Goal: Information Seeking & Learning: Learn about a topic

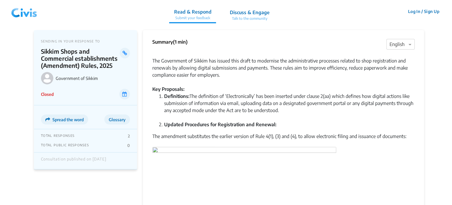
click at [27, 12] on img at bounding box center [24, 12] width 31 height 18
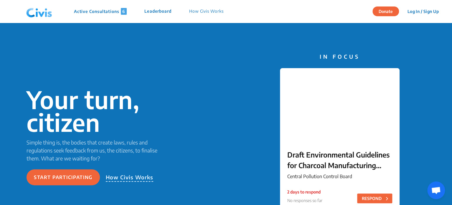
click at [111, 9] on p "Active Consultations 6" at bounding box center [100, 11] width 53 height 7
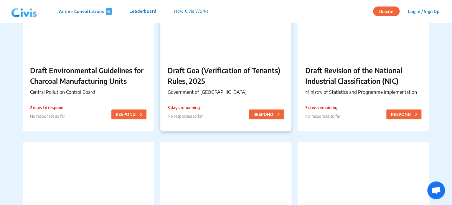
scroll to position [105, 0]
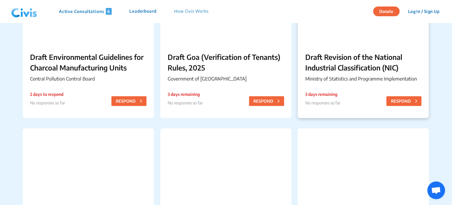
click at [375, 55] on p "Draft Revision of the National Industrial Classification (NIC)" at bounding box center [363, 62] width 117 height 21
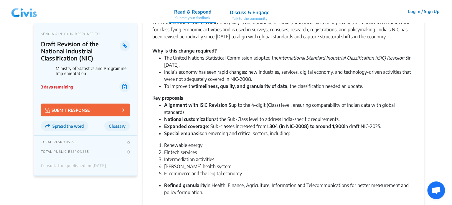
scroll to position [82, 0]
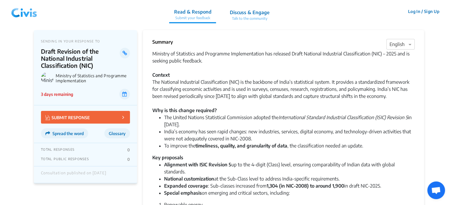
click at [222, 86] on div "Ministry of Statistics and Programme Implementation has released Draft National…" at bounding box center [283, 82] width 263 height 64
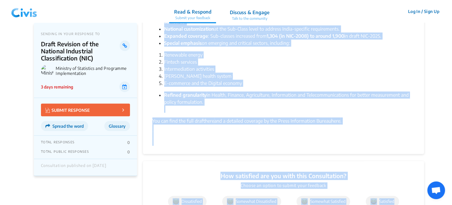
scroll to position [160, 0]
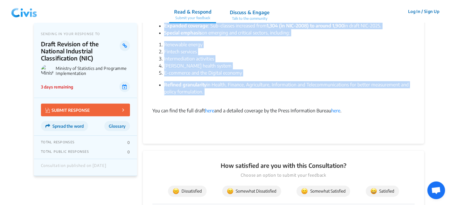
drag, startPoint x: 153, startPoint y: 52, endPoint x: 227, endPoint y: 95, distance: 85.4
click at [227, 95] on div "Ministry of Statistics and Programme Implementation has released Draft National…" at bounding box center [283, 12] width 263 height 245
copy div "Loremips do Sitametcon adi Elitseddo Eiusmodtempori utl etdolore Magna Aliquaen…"
click at [272, 60] on li "Intermediation activities" at bounding box center [289, 58] width 251 height 7
